Goal: Task Accomplishment & Management: Use online tool/utility

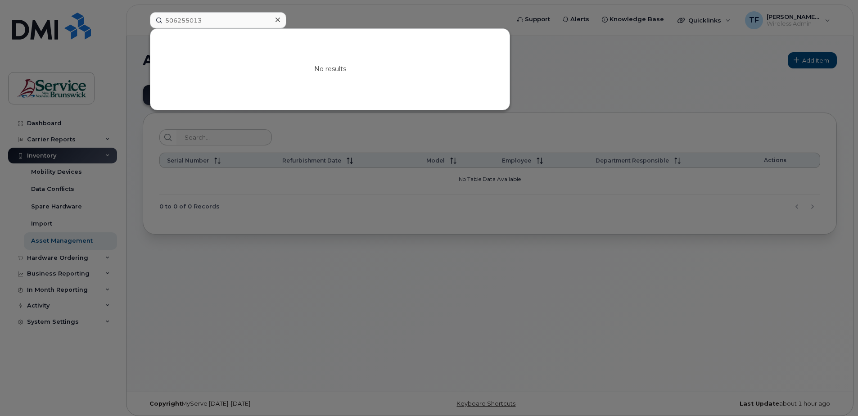
click at [189, 18] on input "506255013" at bounding box center [218, 20] width 136 height 16
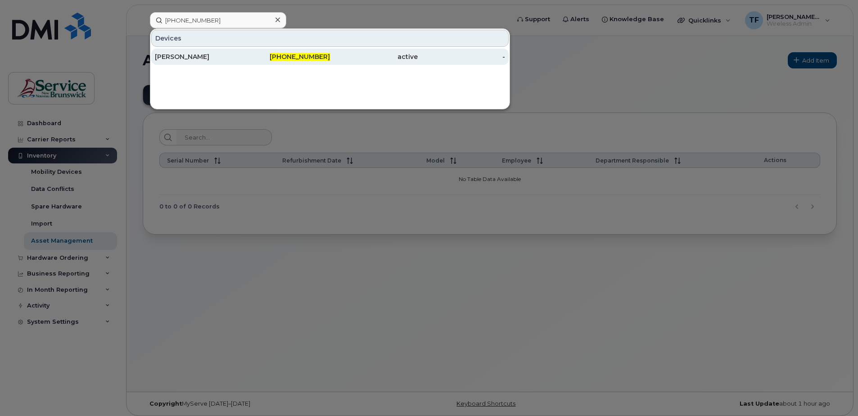
type input "[PHONE_NUMBER]"
click at [233, 59] on div "[PERSON_NAME]" at bounding box center [199, 56] width 88 height 9
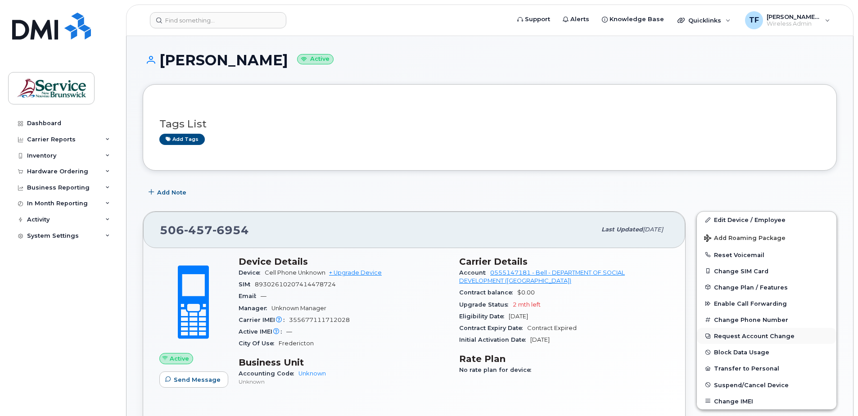
click at [738, 336] on button "Request Account Change" at bounding box center [767, 336] width 140 height 16
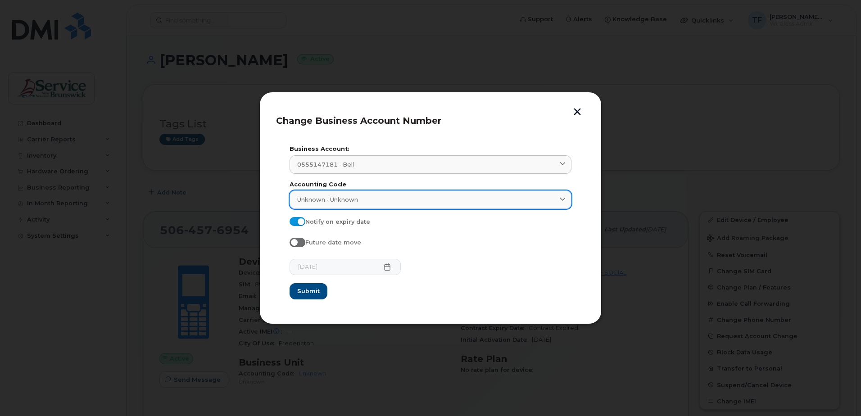
click at [362, 201] on div "Unknown - Unknown" at bounding box center [430, 199] width 266 height 9
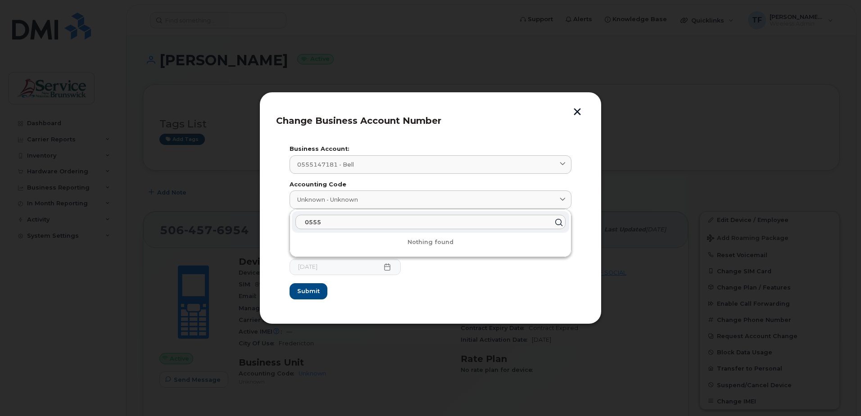
type input "0555"
click at [579, 112] on button "button" at bounding box center [577, 112] width 14 height 9
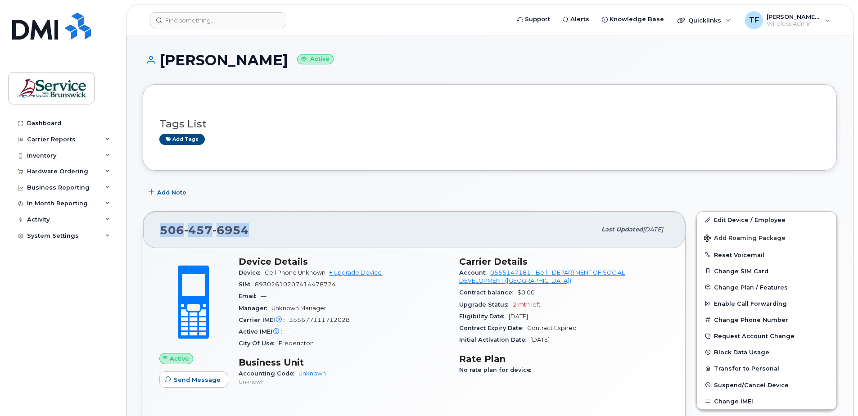
drag, startPoint x: 266, startPoint y: 229, endPoint x: 161, endPoint y: 222, distance: 105.1
click at [161, 222] on div "506 457 6954" at bounding box center [378, 229] width 436 height 19
copy span "506 457 6954"
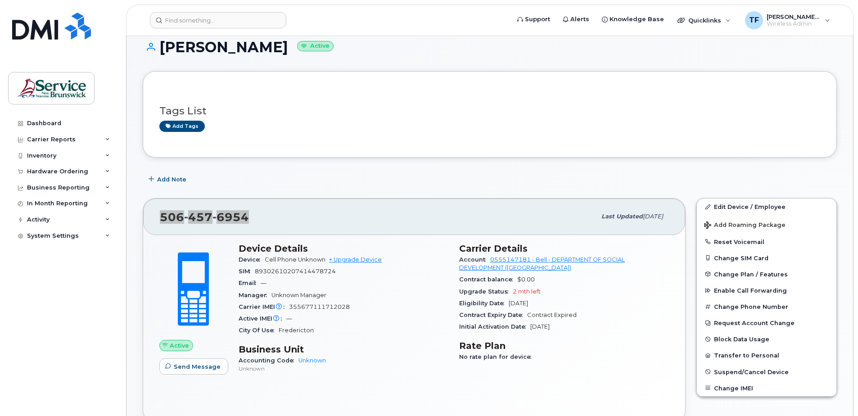
scroll to position [14, 0]
